Goal: Transaction & Acquisition: Purchase product/service

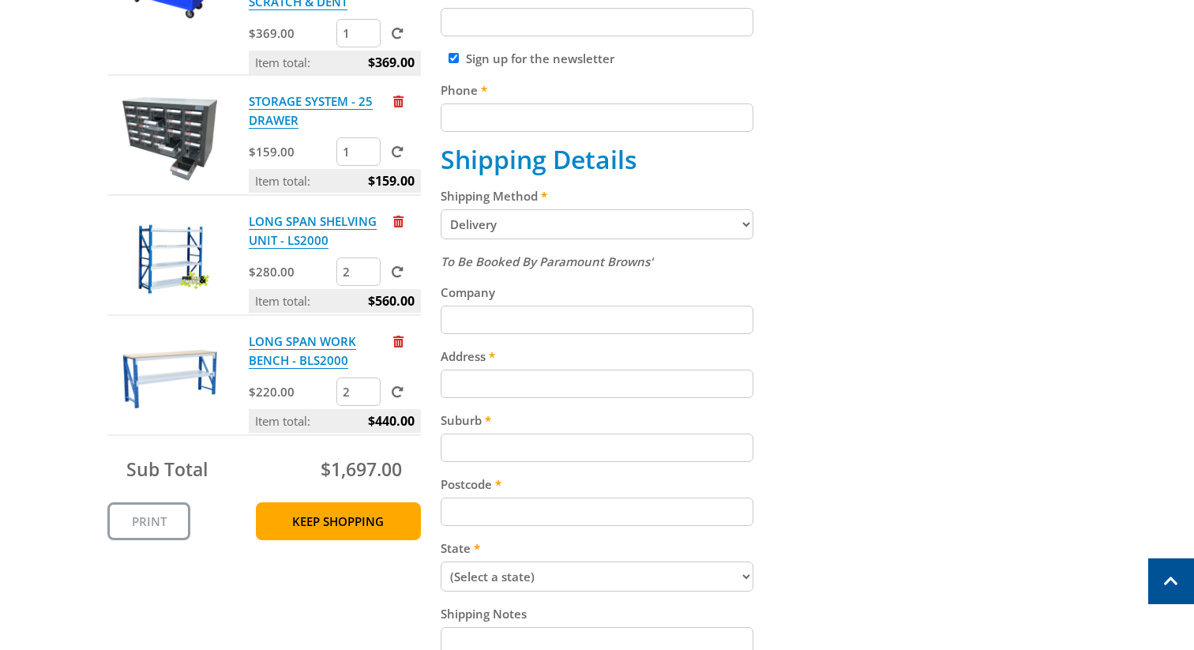
scroll to position [568, 0]
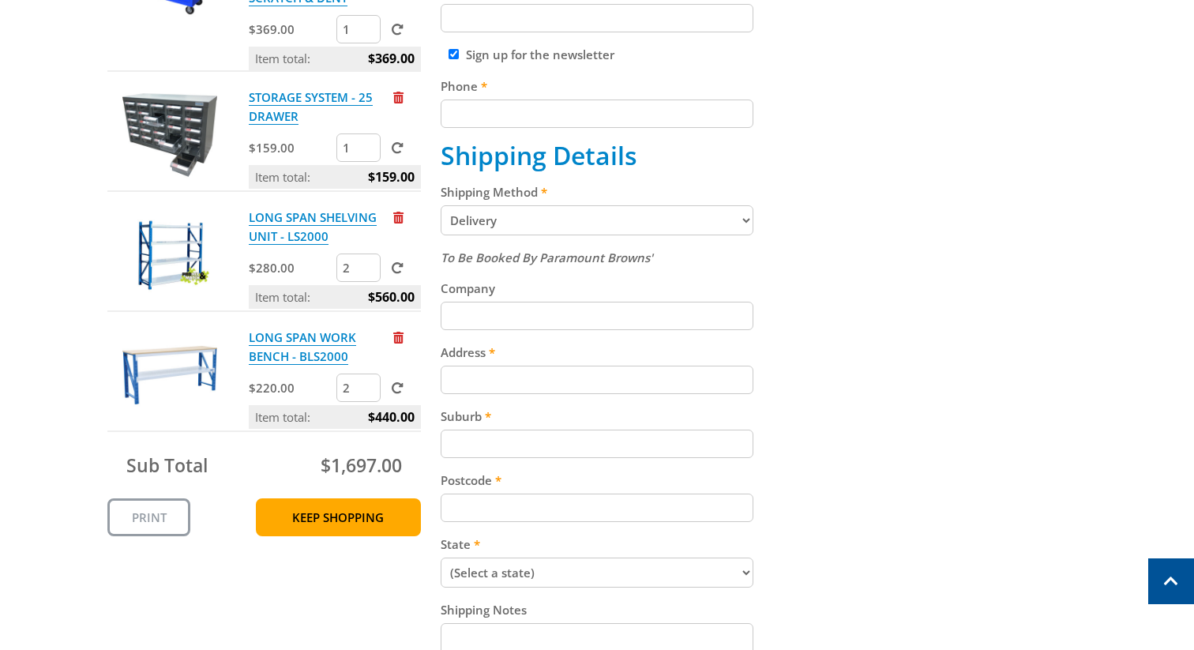
click at [725, 223] on select "Pickup from Gepps Cross Delivery" at bounding box center [597, 220] width 313 height 30
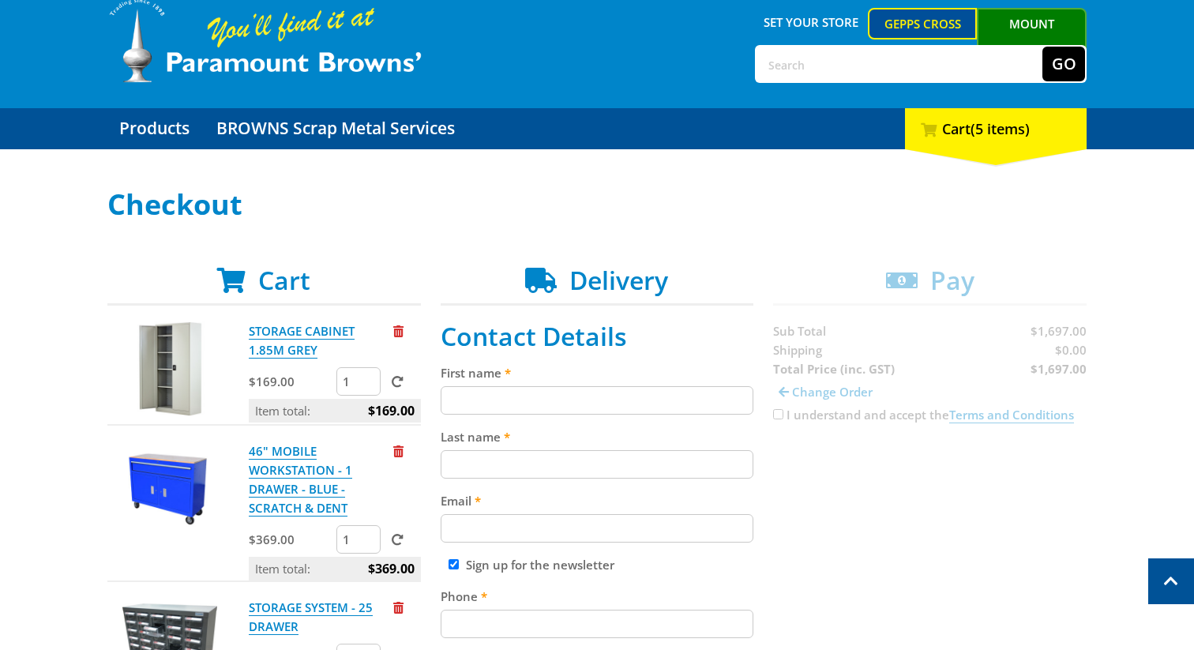
scroll to position [0, 0]
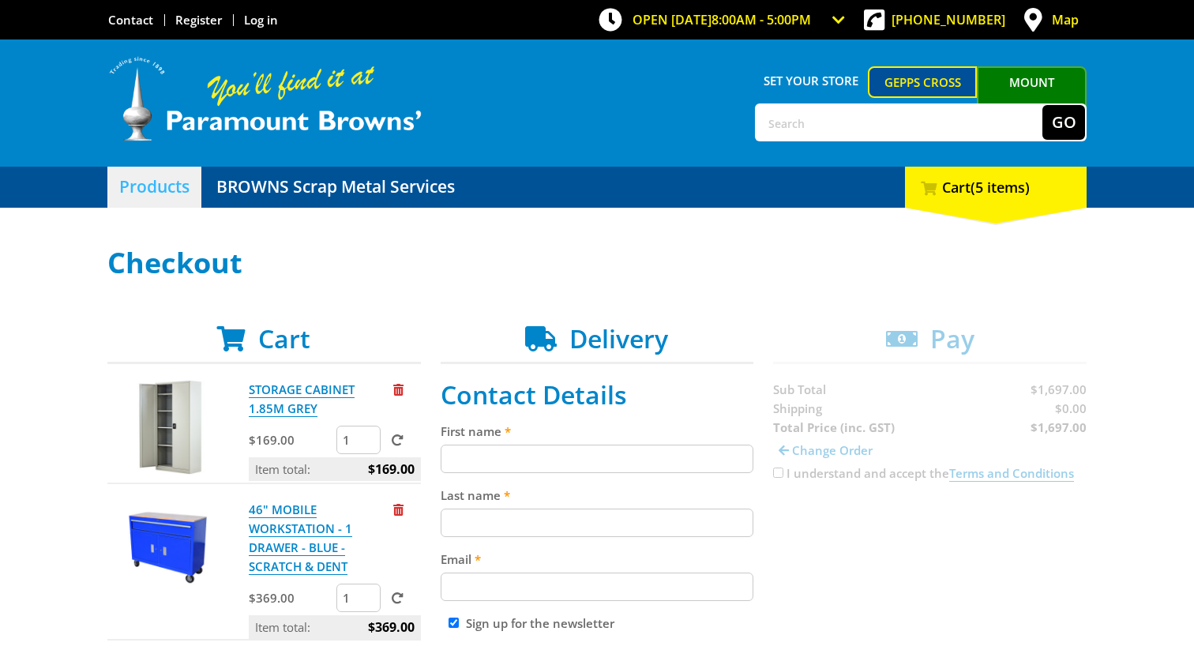
click at [148, 188] on link "Products" at bounding box center [154, 187] width 94 height 41
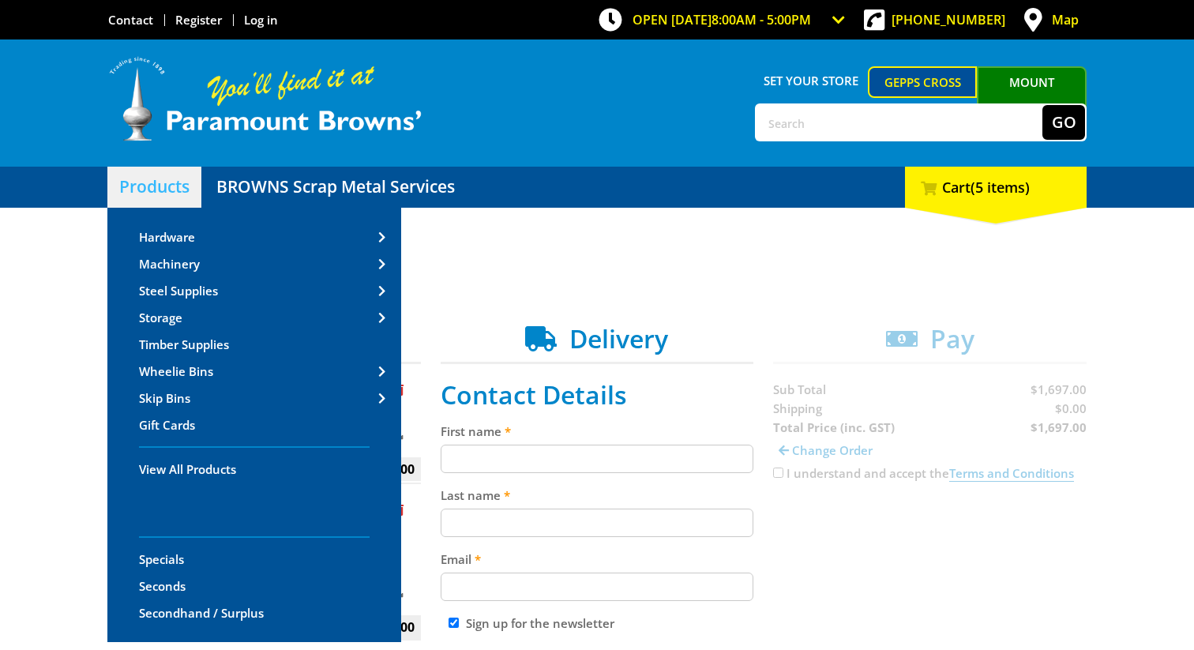
click at [156, 193] on link "Products" at bounding box center [154, 187] width 94 height 41
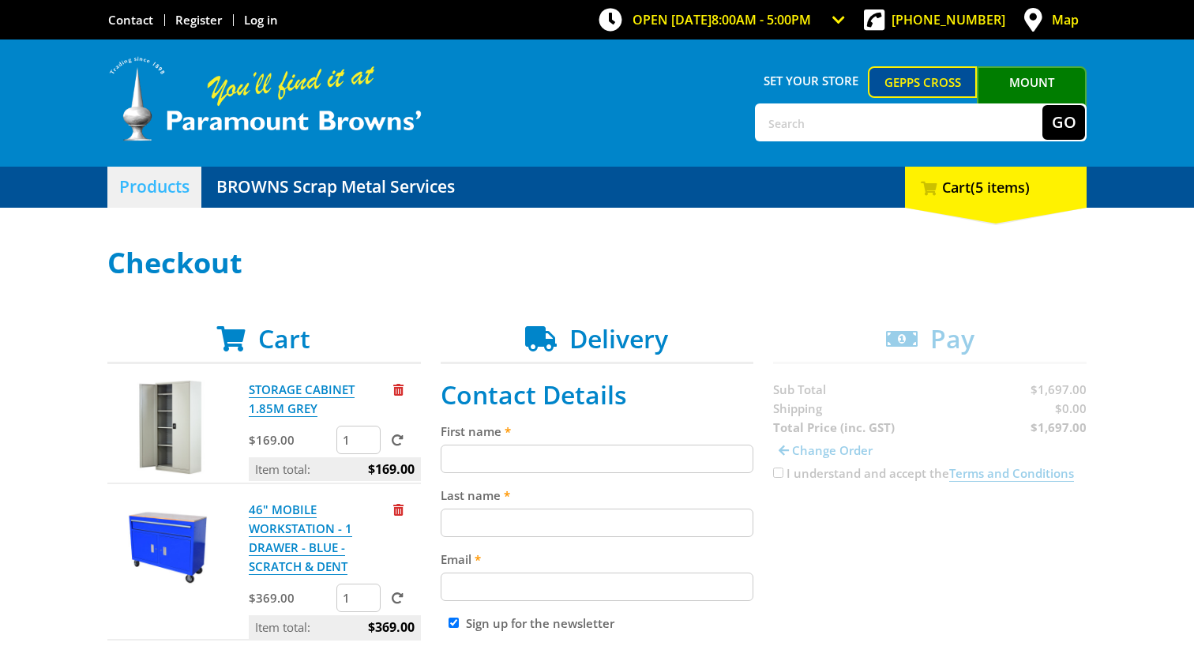
click at [156, 193] on link "Products" at bounding box center [154, 187] width 94 height 41
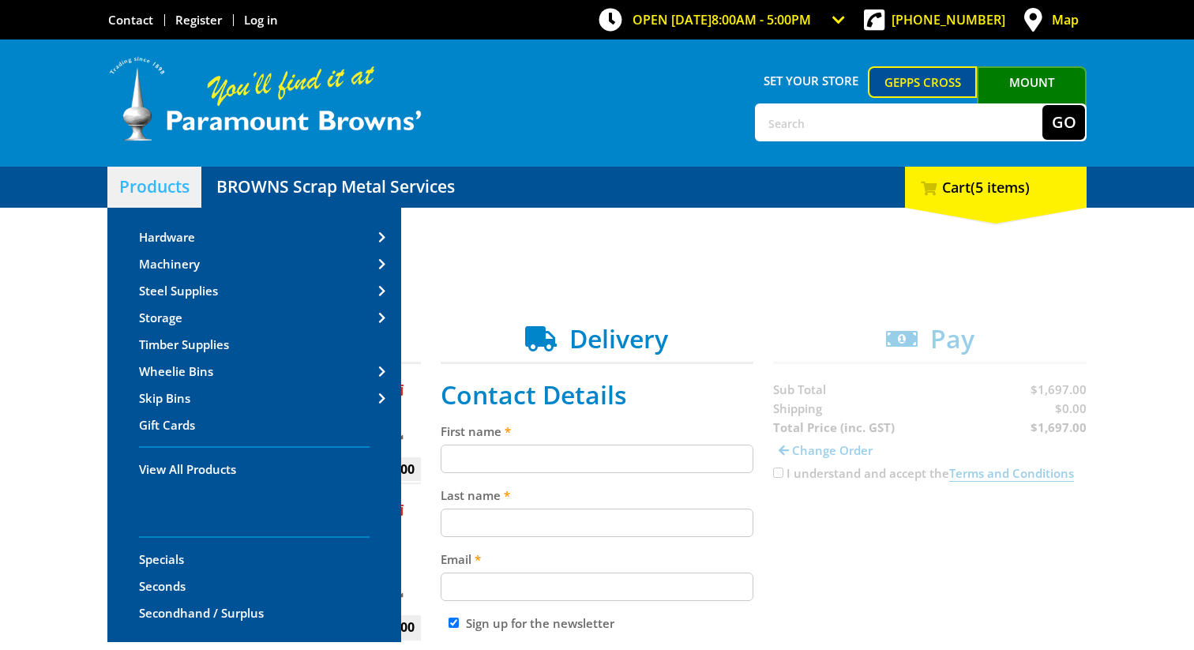
click at [156, 193] on link "Products" at bounding box center [154, 187] width 94 height 41
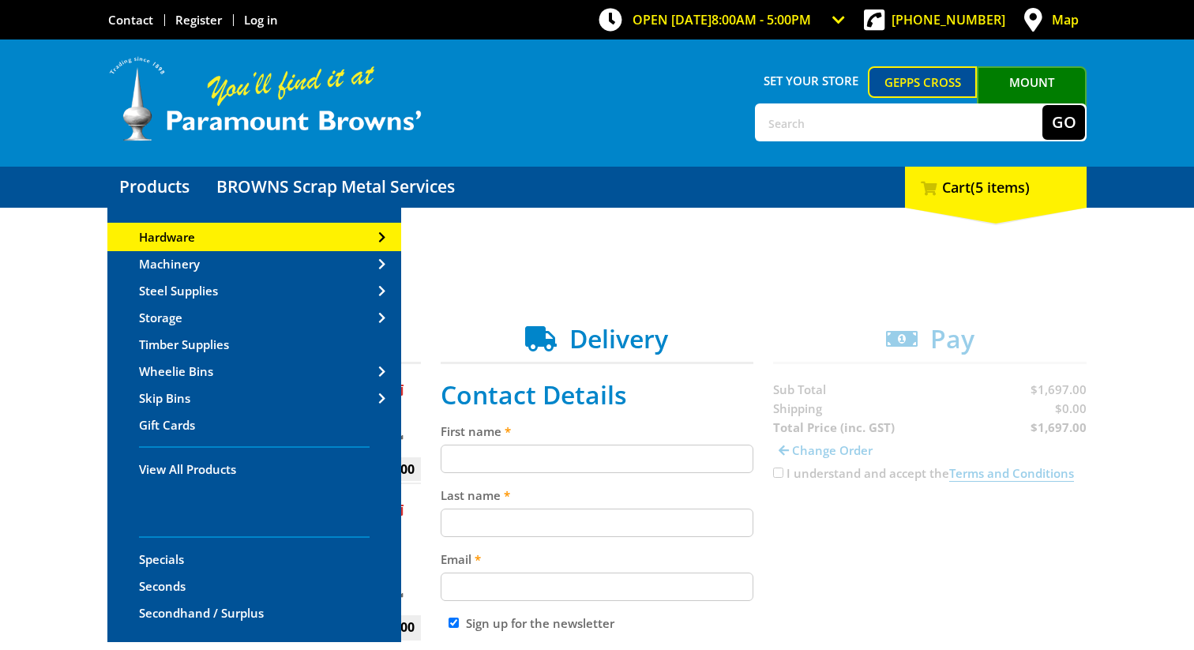
click at [169, 232] on span "Hardware" at bounding box center [167, 237] width 56 height 16
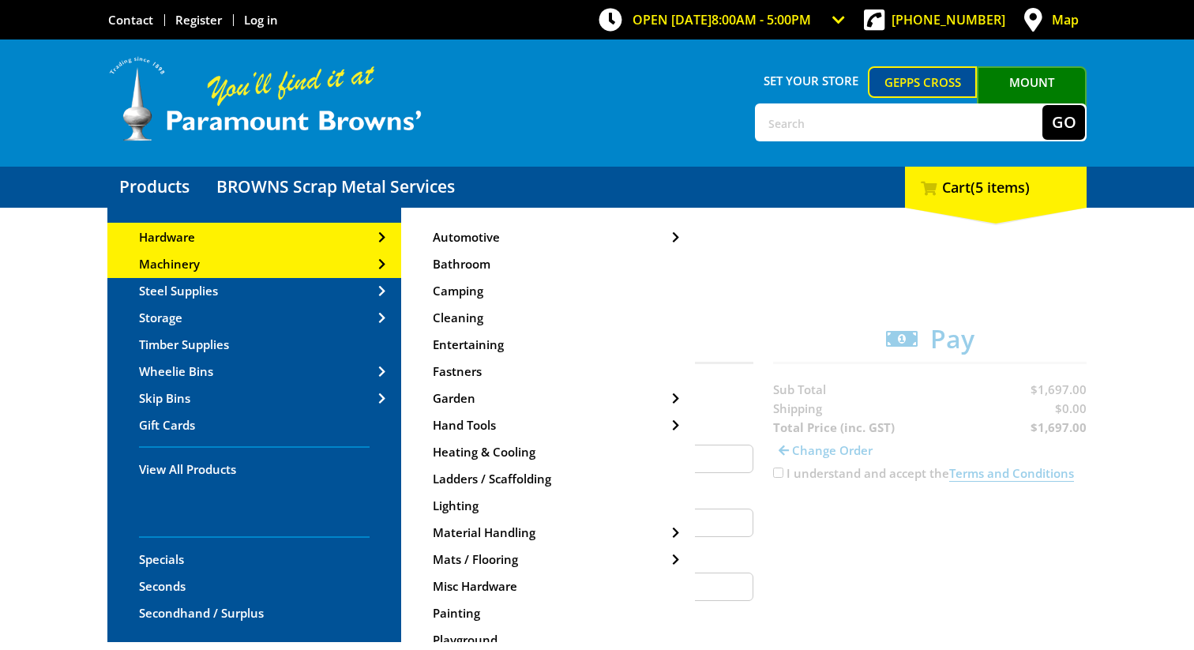
click at [203, 267] on link "Machinery" at bounding box center [254, 263] width 294 height 25
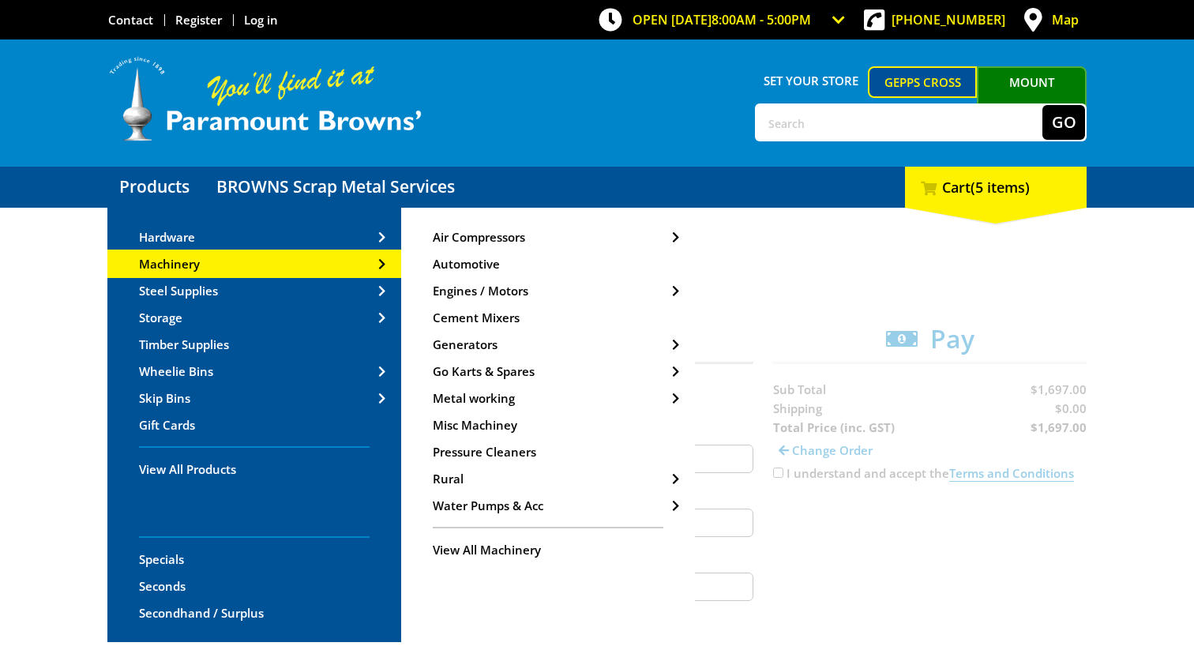
click at [203, 267] on link "Machinery" at bounding box center [254, 263] width 294 height 25
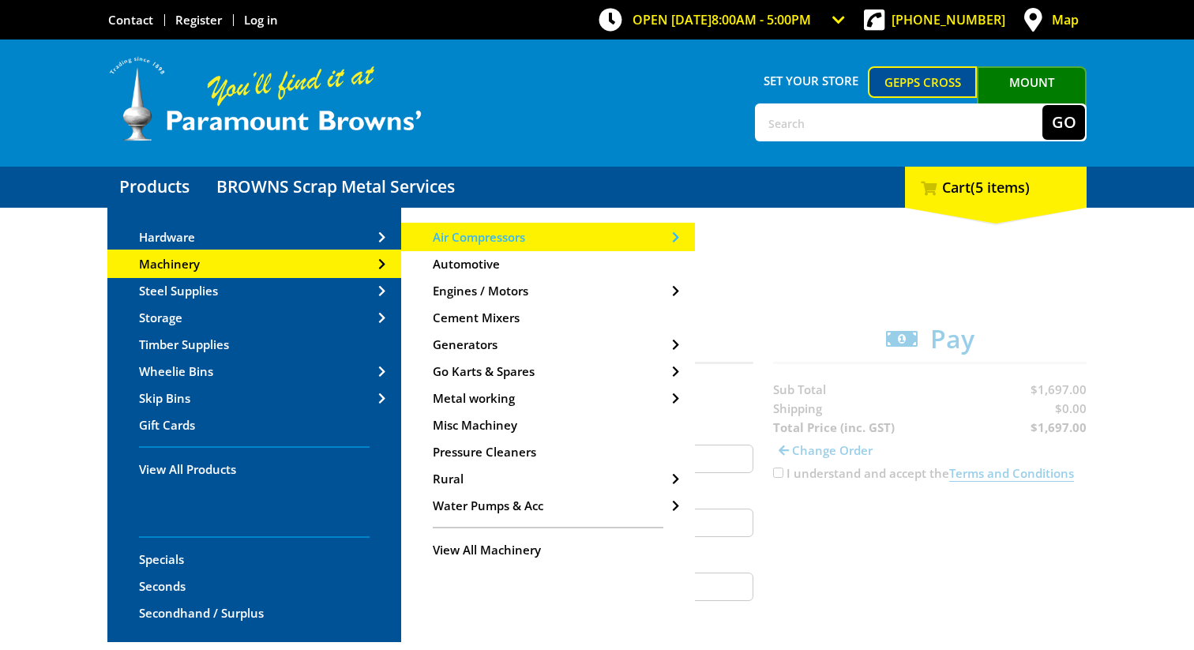
click at [447, 243] on span "Air Compressors" at bounding box center [479, 237] width 92 height 16
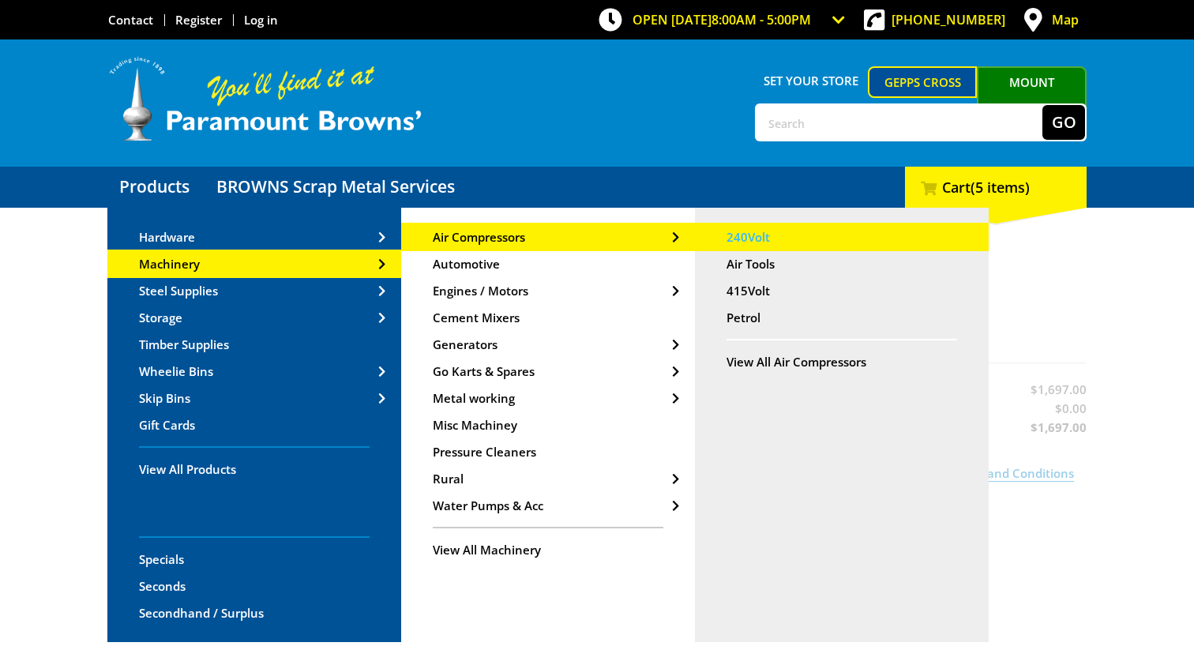
click at [763, 231] on span "240Volt" at bounding box center [747, 237] width 43 height 16
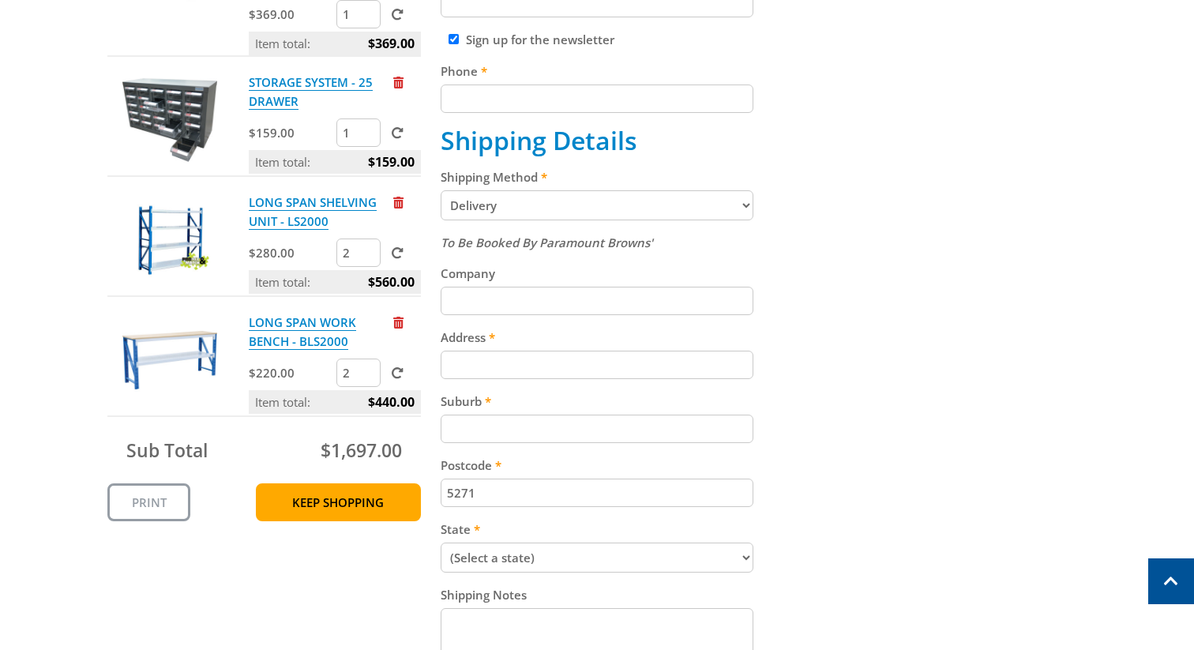
scroll to position [568, 0]
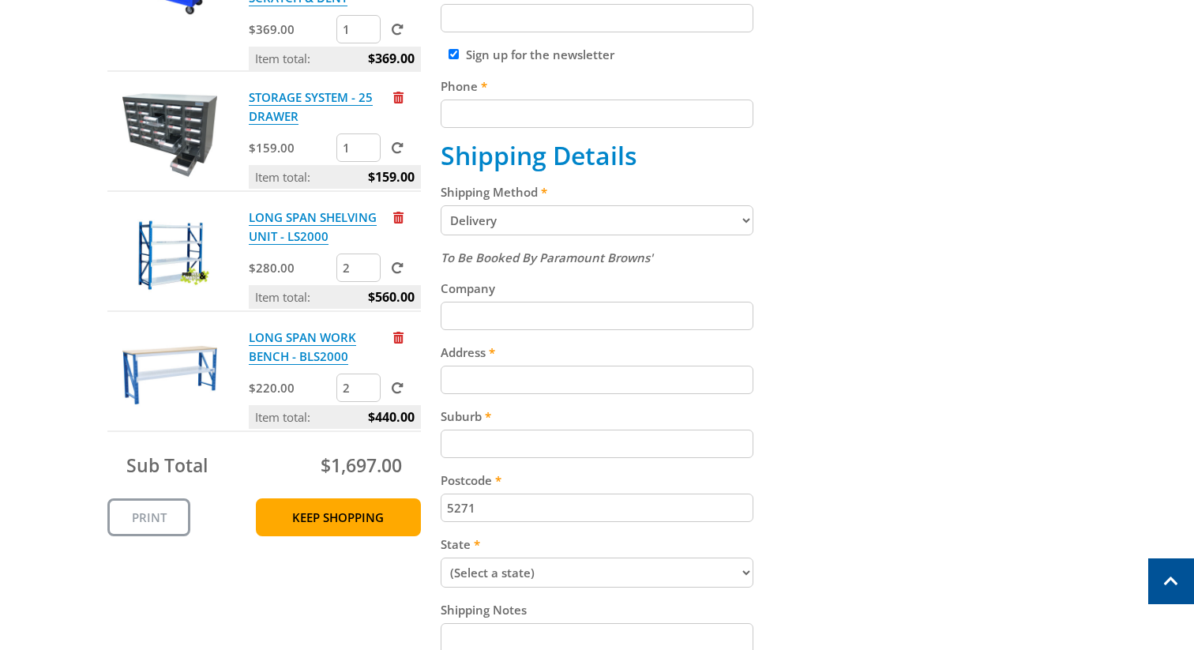
click at [403, 338] on div at bounding box center [407, 337] width 28 height 19
click at [402, 338] on span "Remove from cart" at bounding box center [398, 338] width 10 height 12
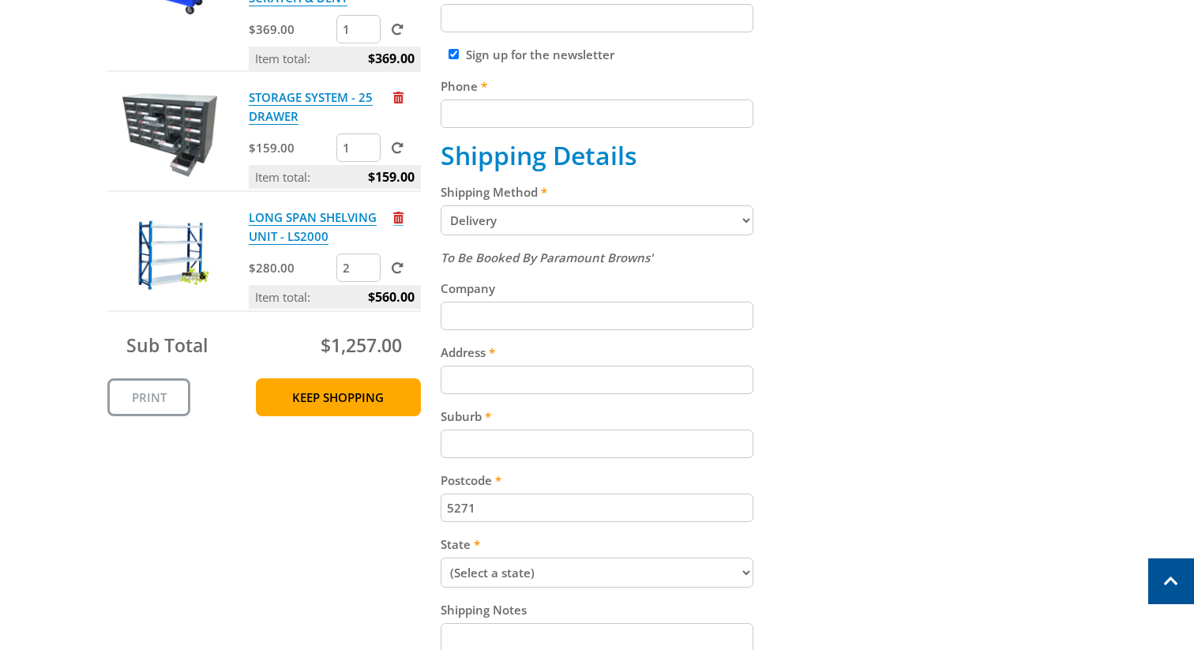
click at [395, 220] on span "Remove from cart" at bounding box center [398, 218] width 10 height 12
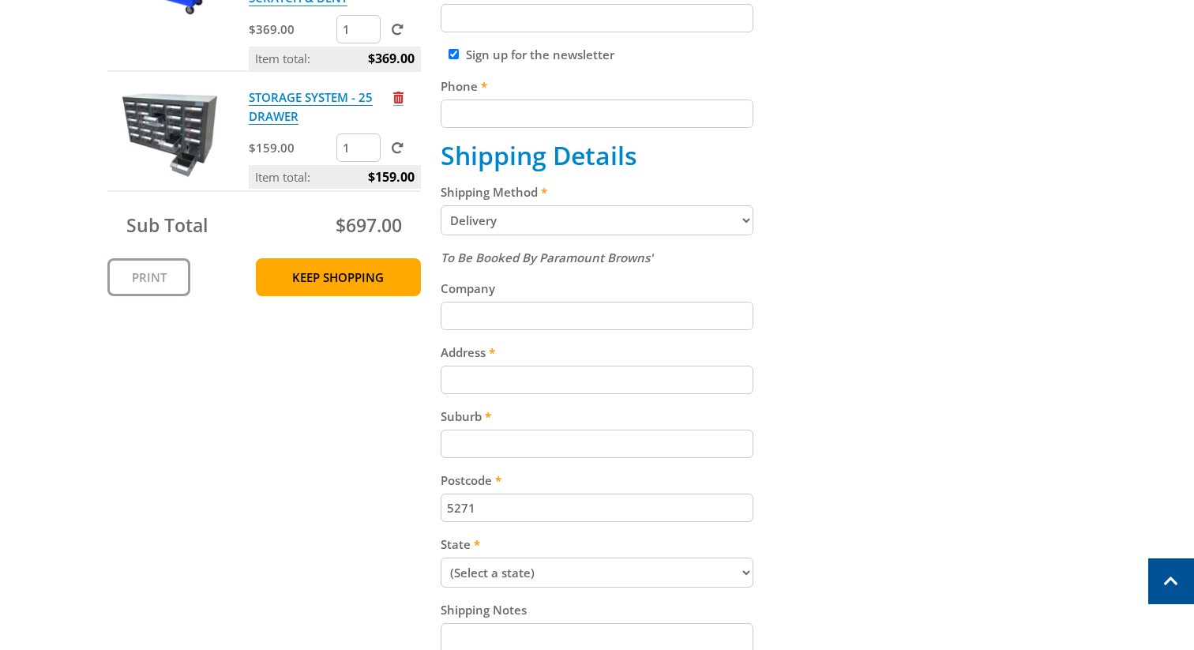
click at [400, 99] on span "Remove from cart" at bounding box center [398, 98] width 10 height 12
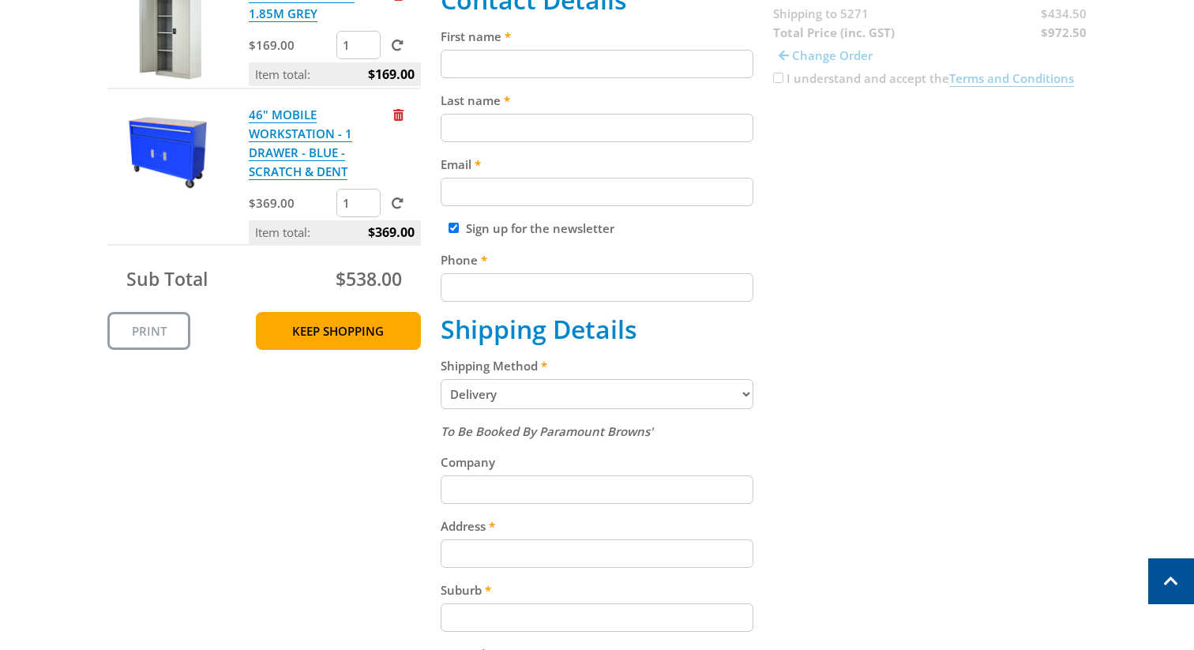
scroll to position [384, 0]
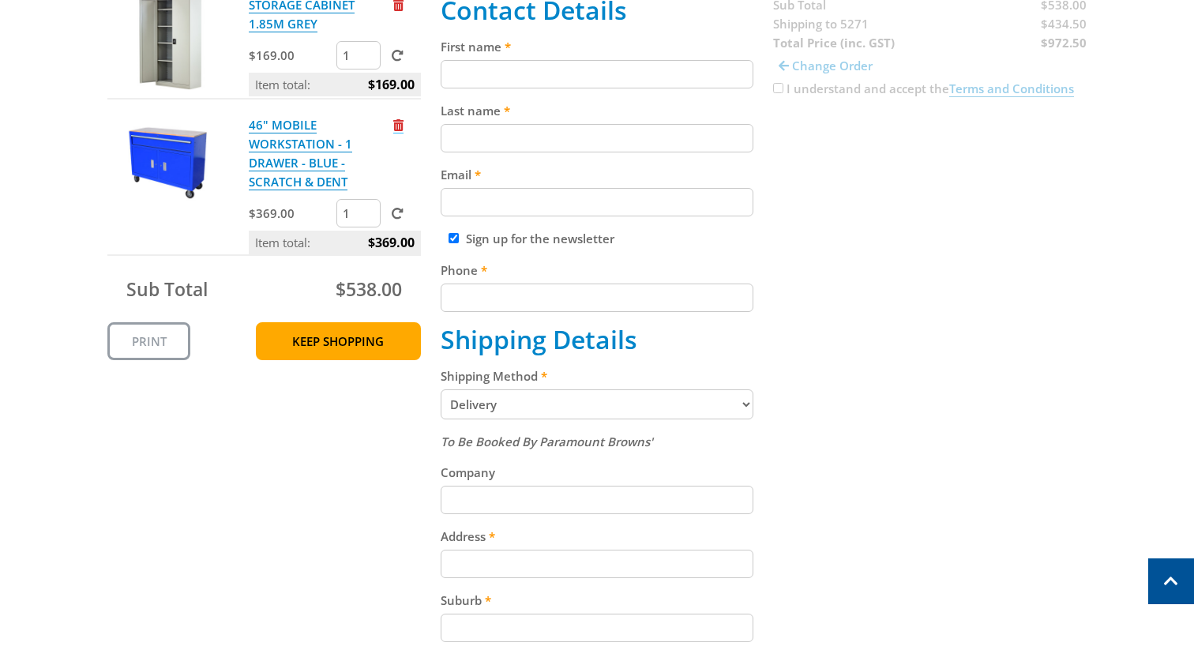
click at [400, 121] on span "Remove from cart" at bounding box center [398, 125] width 10 height 12
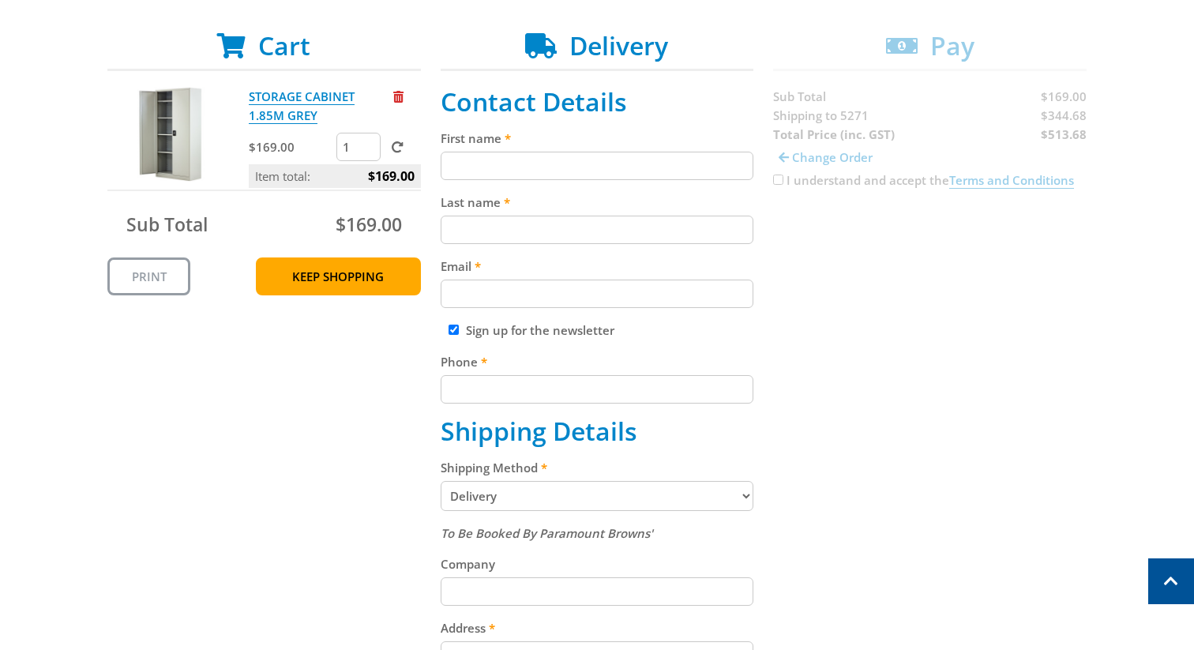
scroll to position [280, 0]
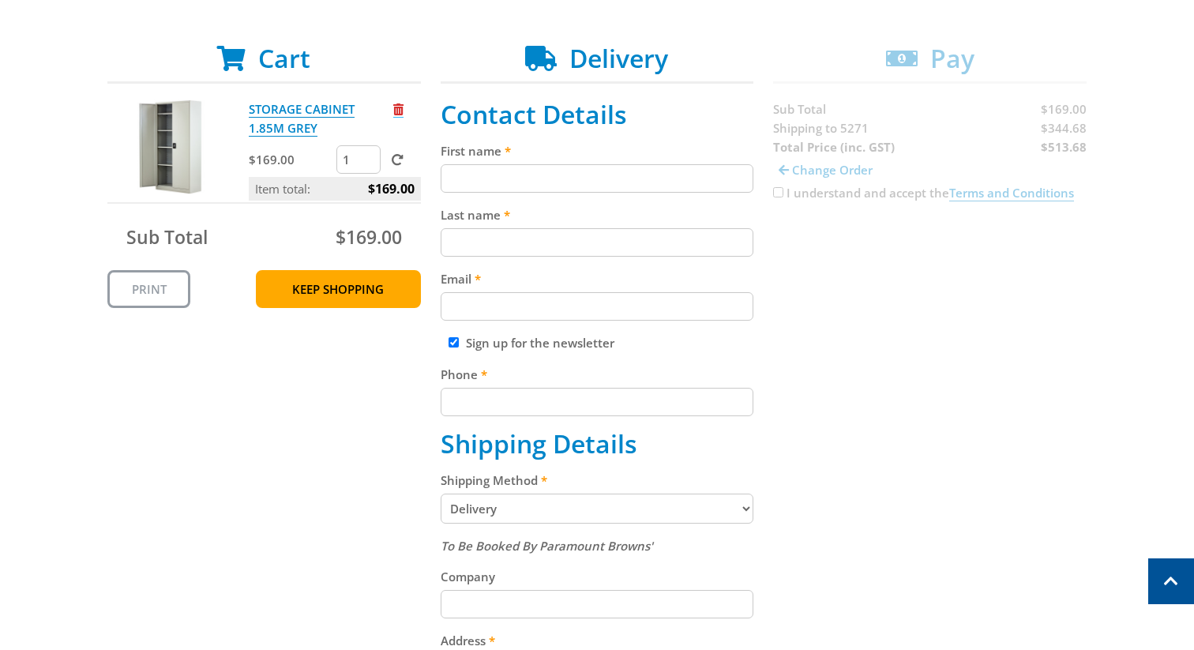
click at [398, 110] on span "Remove from cart" at bounding box center [398, 109] width 10 height 12
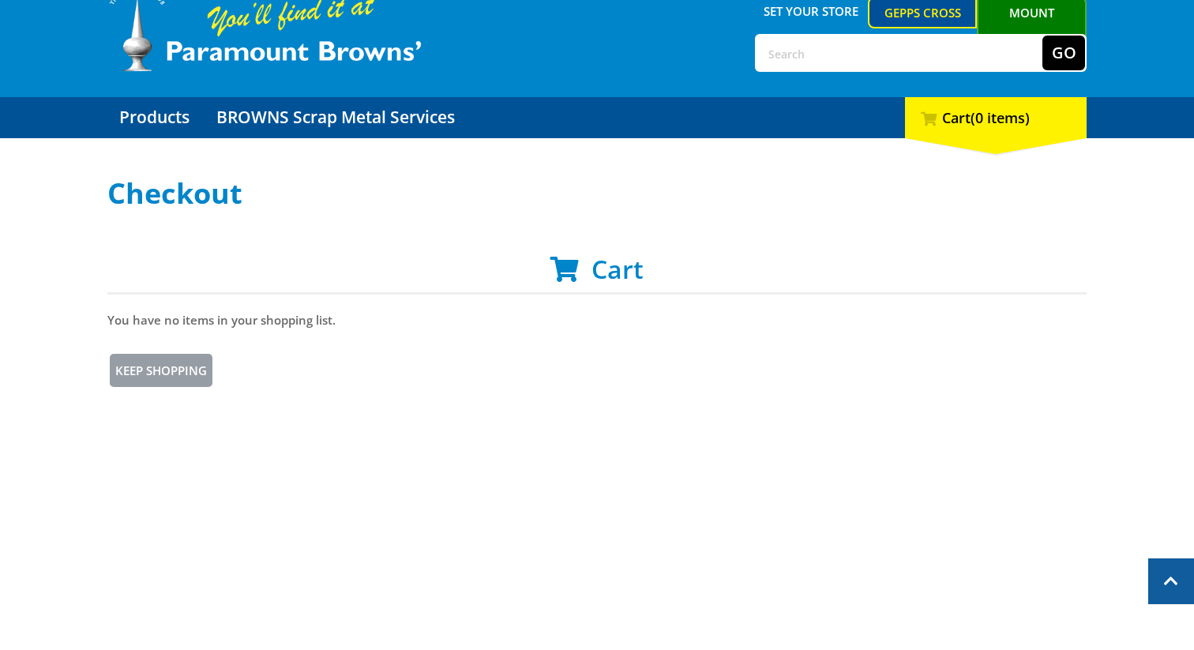
scroll to position [54, 0]
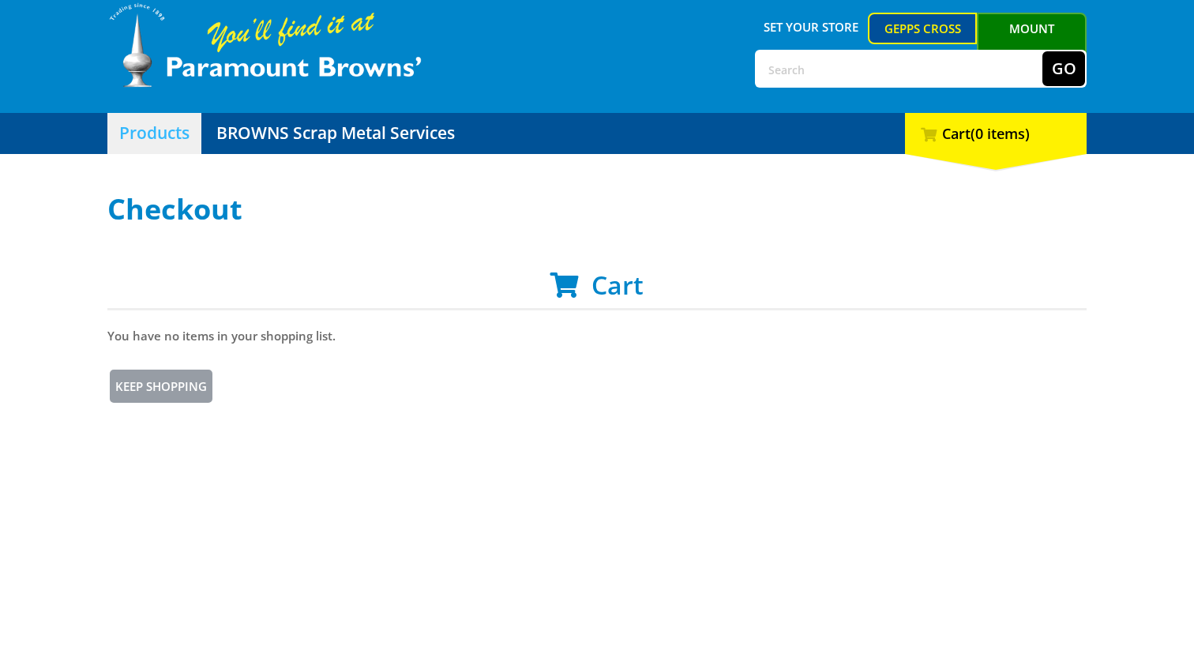
click at [145, 133] on link "Products" at bounding box center [154, 133] width 94 height 41
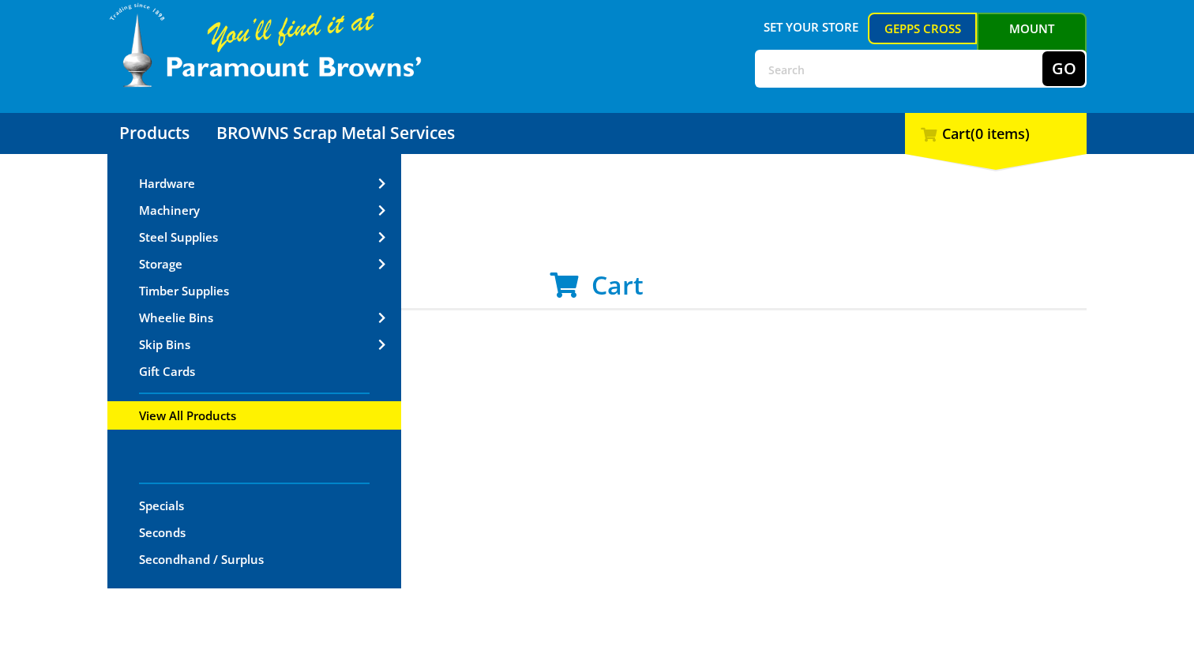
click at [192, 418] on span "View All Products" at bounding box center [187, 415] width 97 height 16
